Goal: Information Seeking & Learning: Understand process/instructions

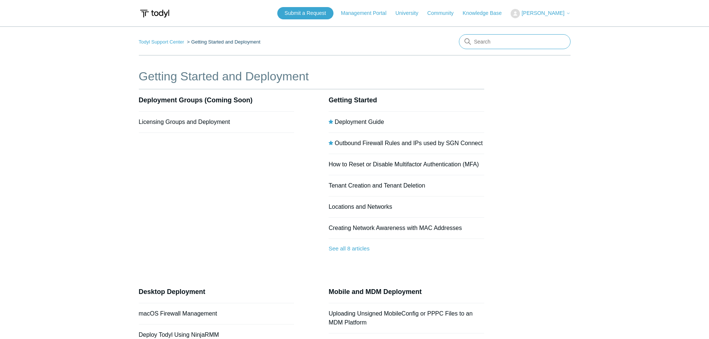
click at [500, 42] on input "Search" at bounding box center [515, 41] width 112 height 15
type input "installation key"
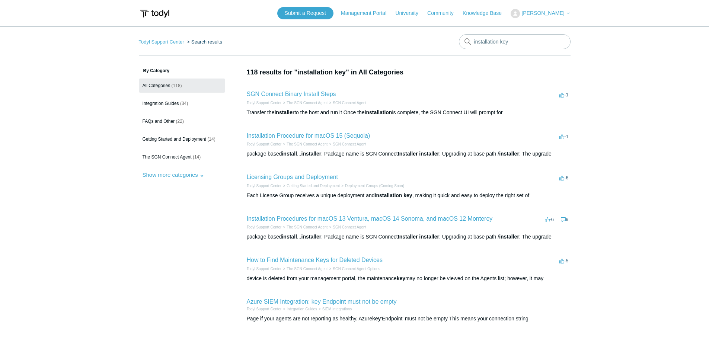
click at [317, 98] on h2 "SGN Connect Binary Install Steps" at bounding box center [291, 94] width 89 height 9
click at [312, 177] on link "Licensing Groups and Deployment" at bounding box center [292, 177] width 91 height 6
click at [308, 93] on link "SGN Connect Binary Install Steps" at bounding box center [291, 94] width 89 height 6
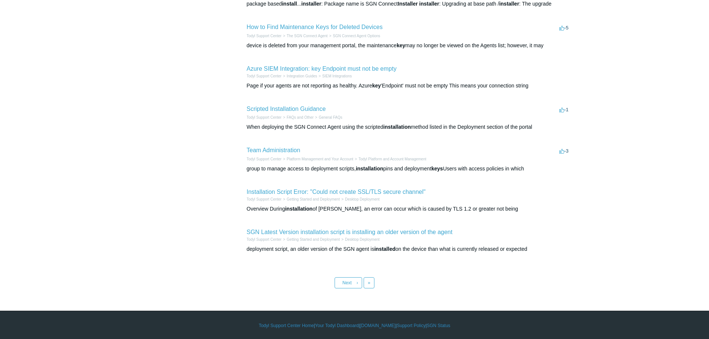
scroll to position [234, 0]
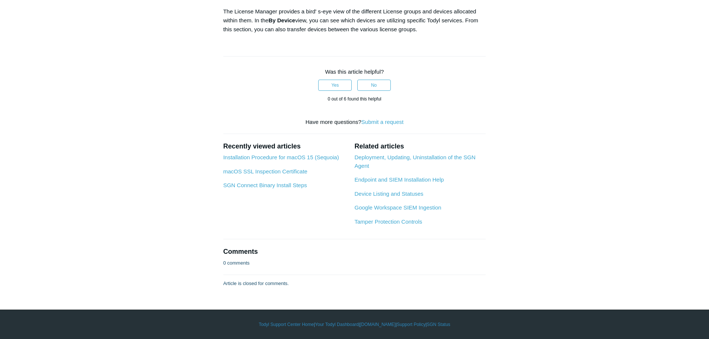
scroll to position [618, 0]
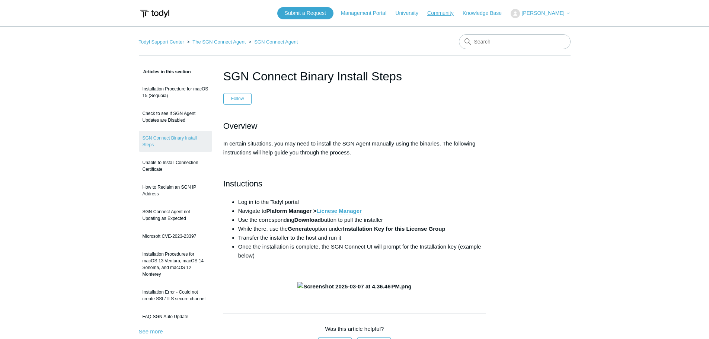
click at [452, 14] on link "Community" at bounding box center [444, 13] width 34 height 8
